Goal: Navigation & Orientation: Find specific page/section

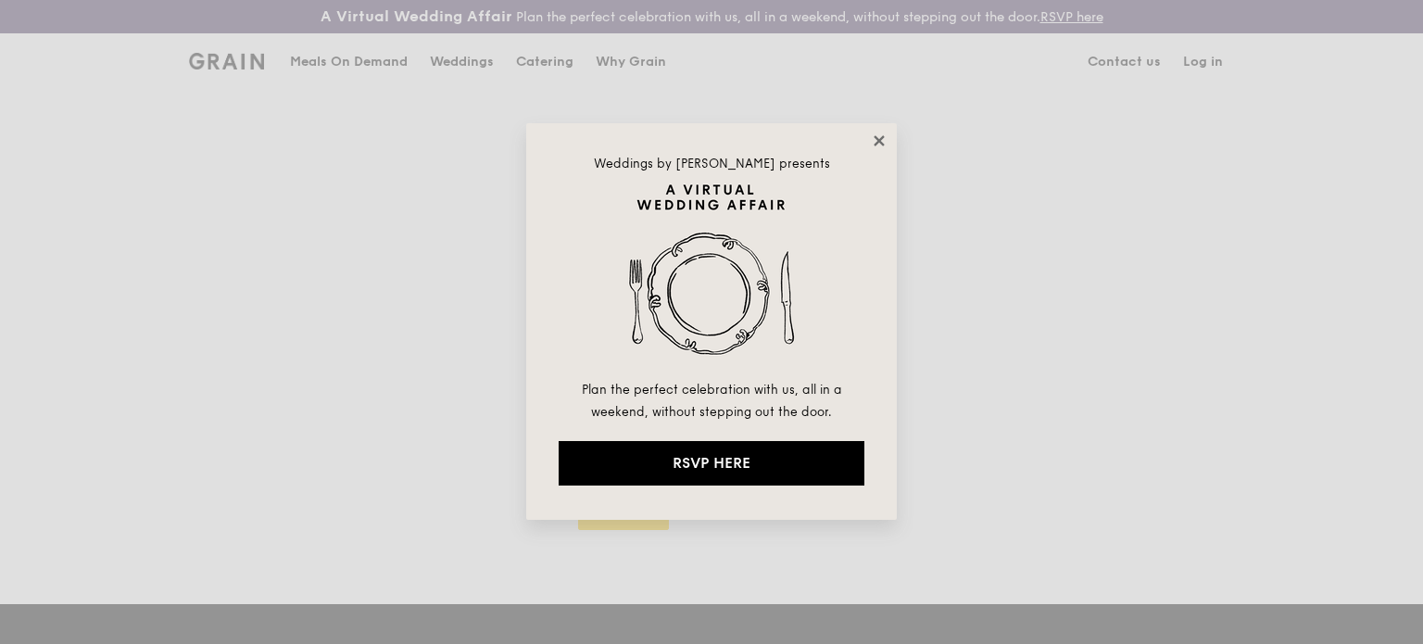
click at [882, 144] on icon at bounding box center [879, 140] width 10 height 10
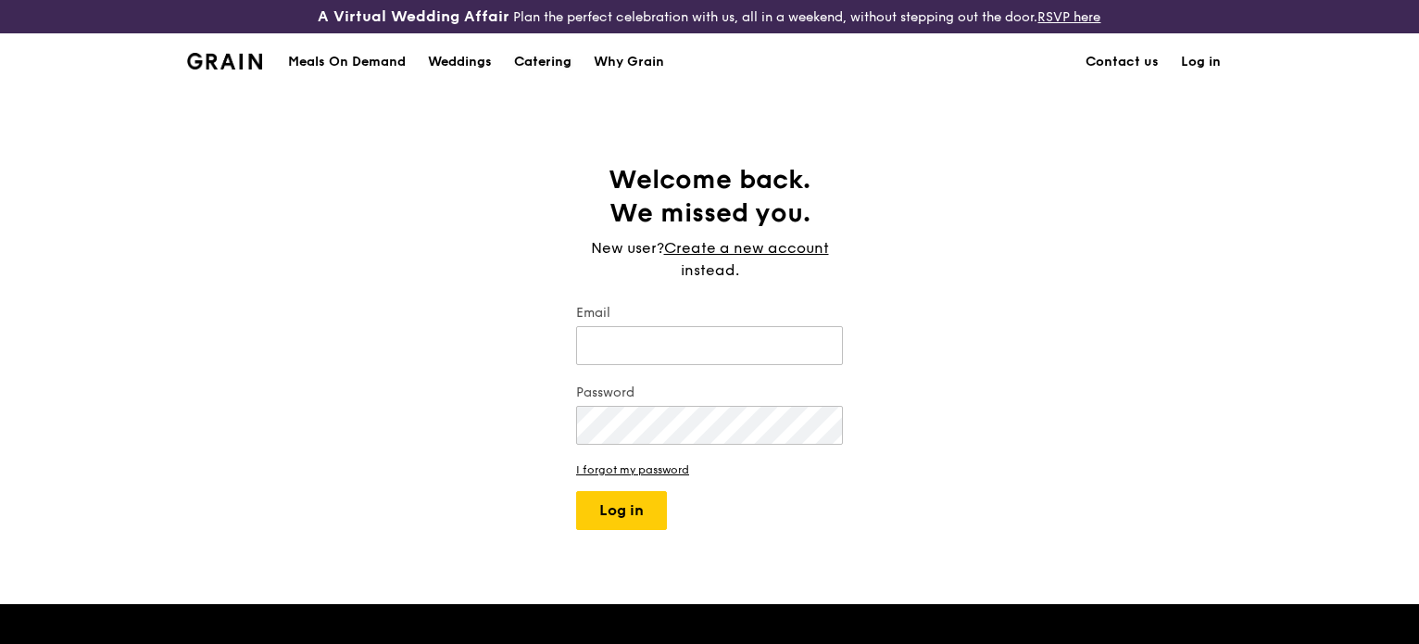
click at [532, 65] on div "Catering" at bounding box center [542, 62] width 57 height 56
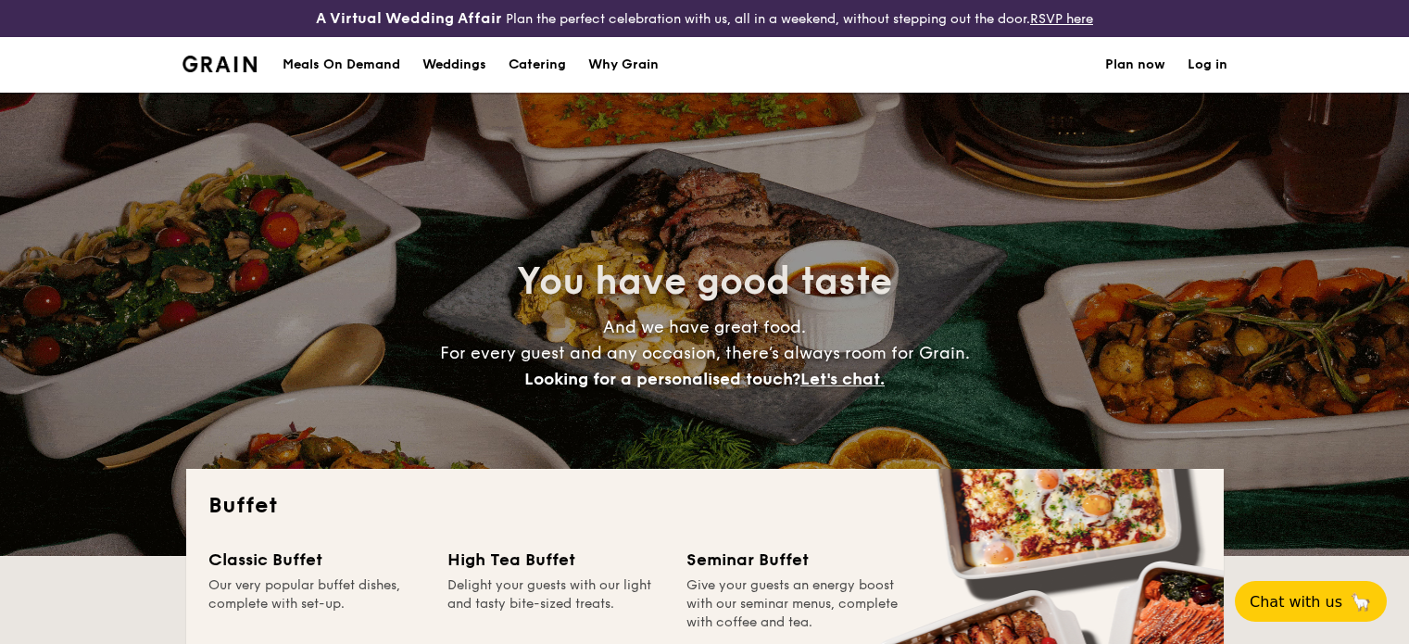
select select
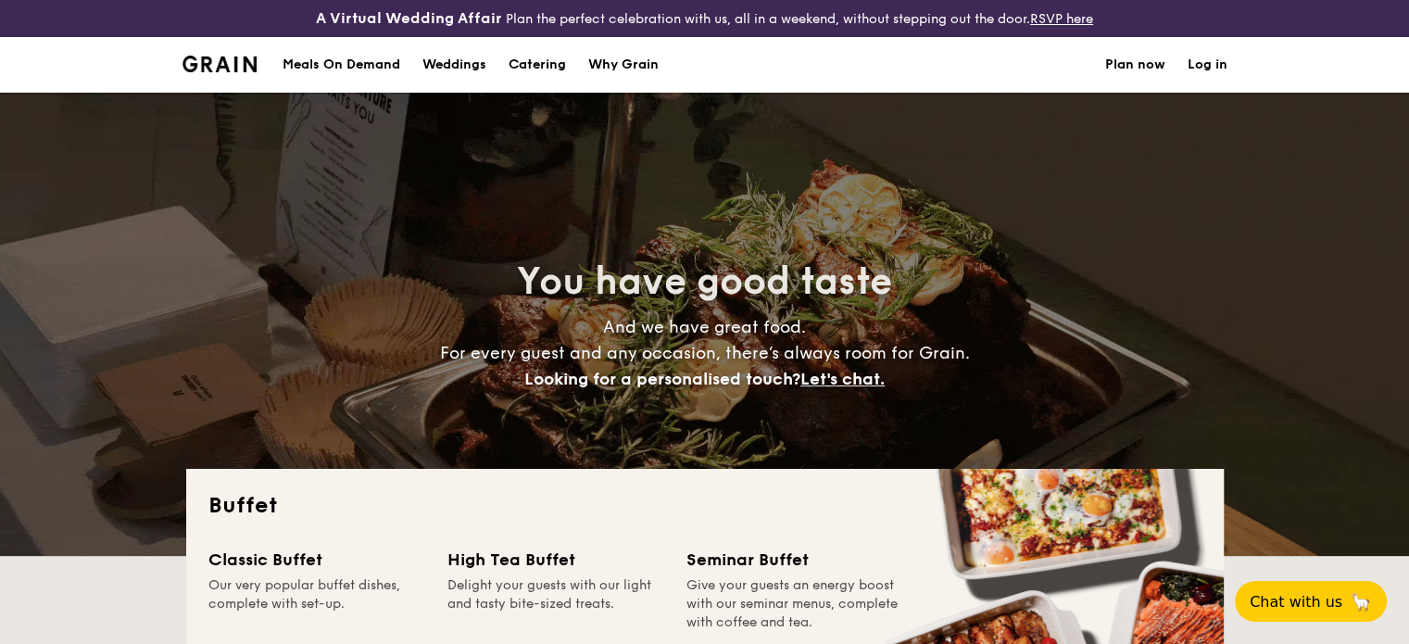
click at [371, 67] on div "Meals On Demand" at bounding box center [342, 65] width 118 height 56
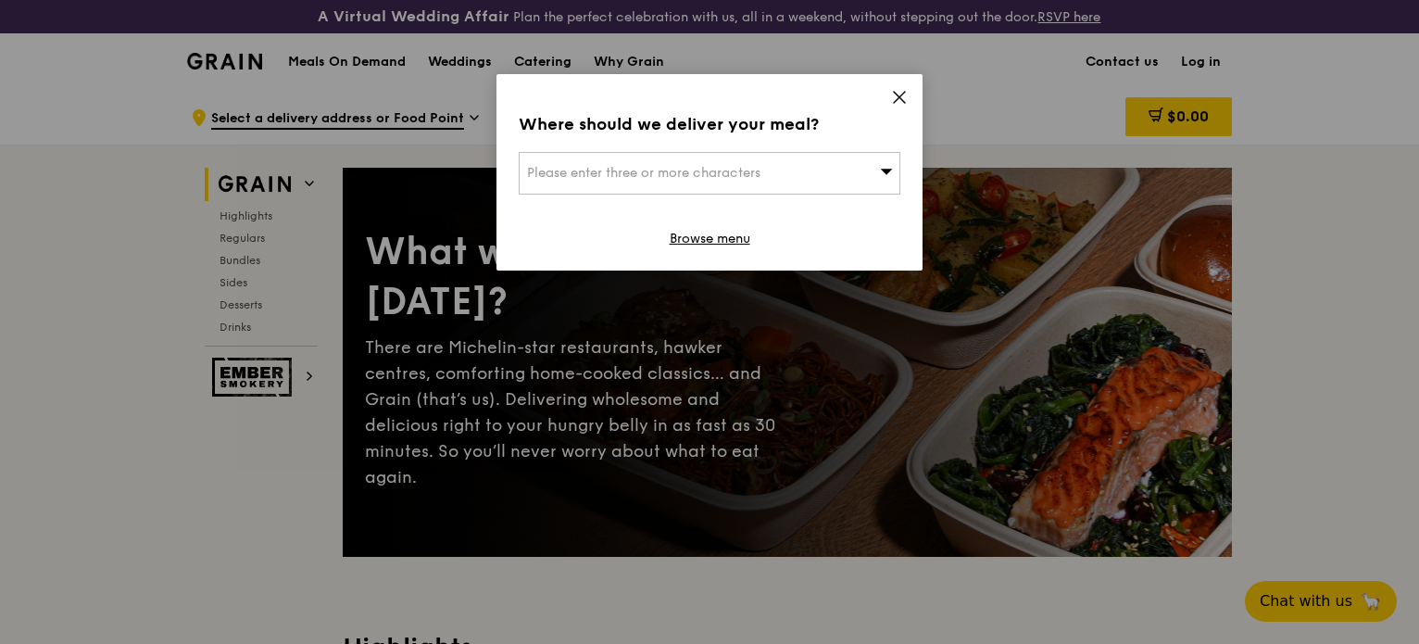
click at [904, 101] on icon at bounding box center [899, 97] width 17 height 17
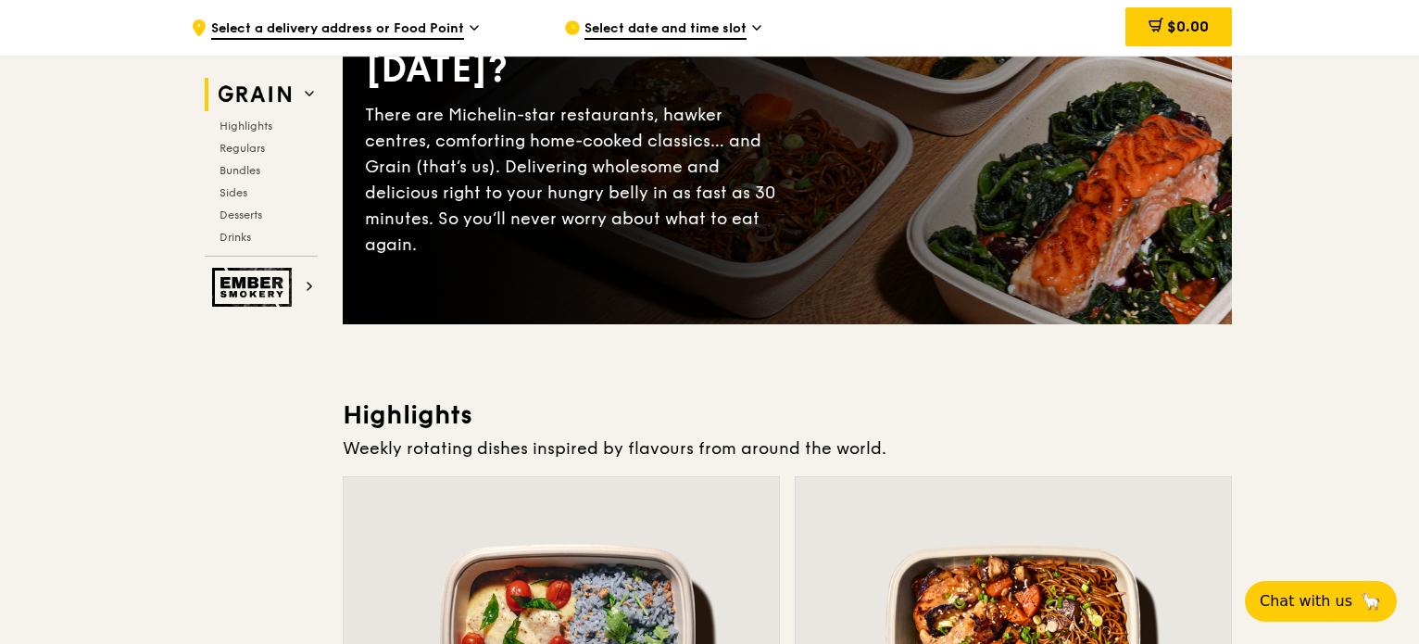
scroll to position [463, 0]
